Goal: Task Accomplishment & Management: Manage account settings

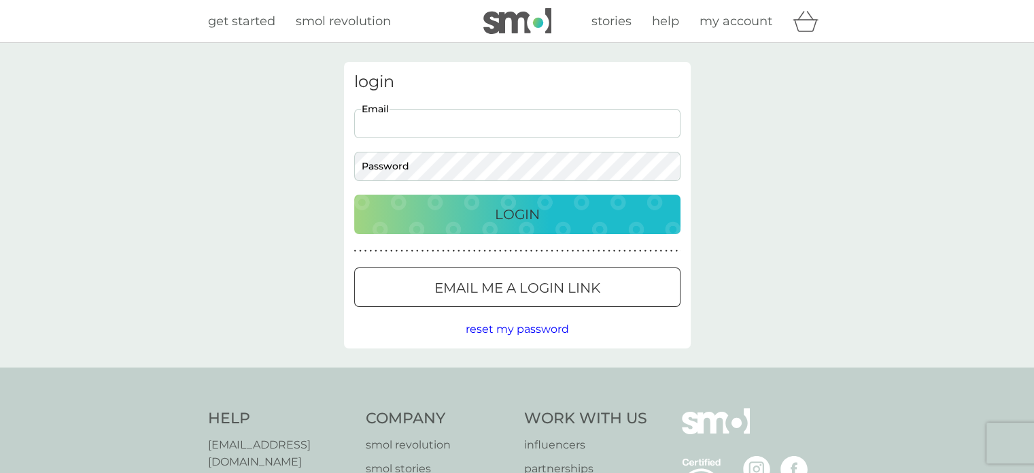
click at [449, 134] on input "Email" at bounding box center [517, 123] width 326 height 29
type input "simonmoulds700@gmail.com"
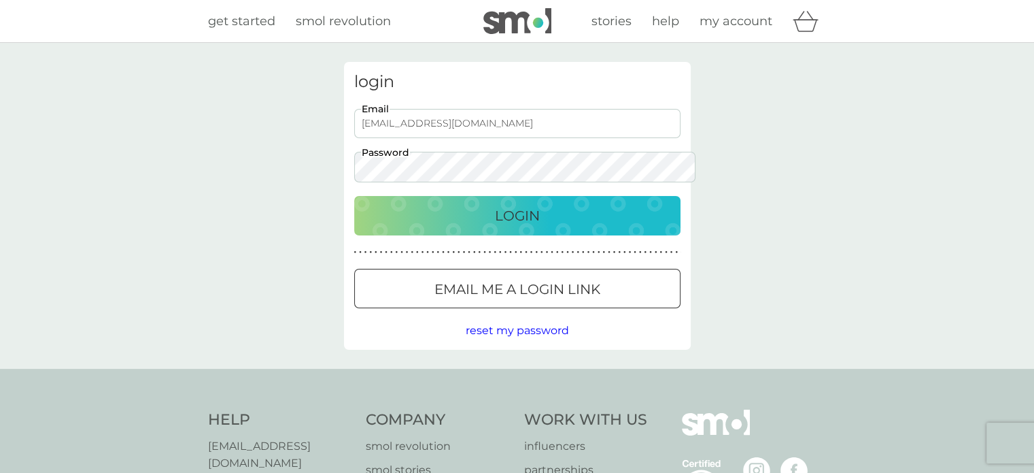
click at [354, 196] on button "Login" at bounding box center [517, 215] width 326 height 39
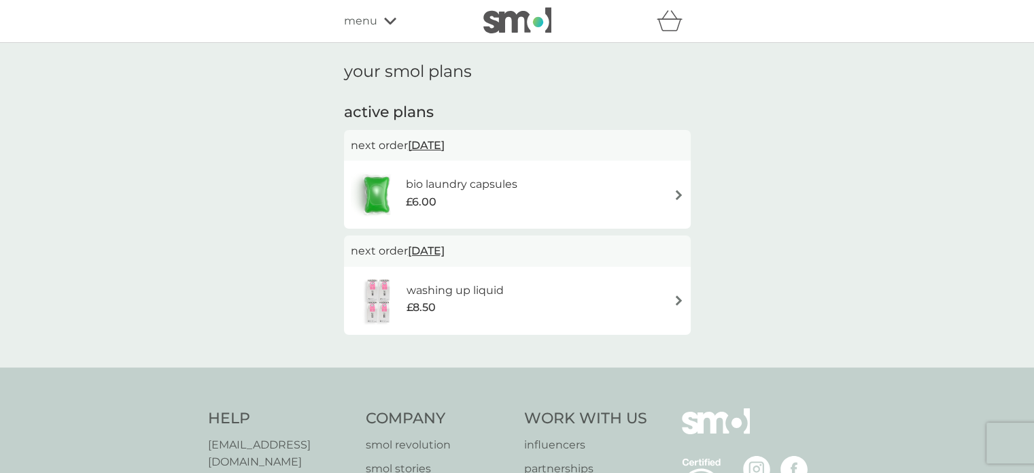
click at [449, 305] on div "£8.50" at bounding box center [455, 308] width 97 height 18
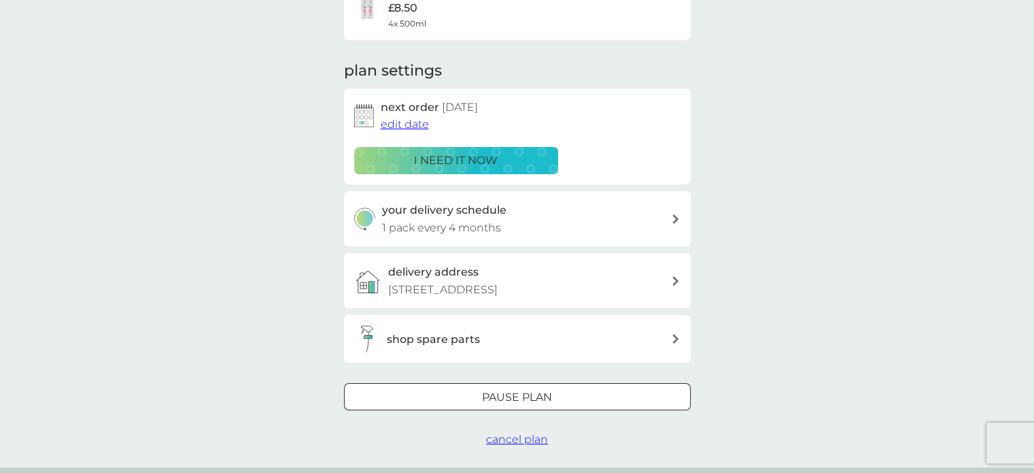
scroll to position [141, 0]
